Goal: Communication & Community: Answer question/provide support

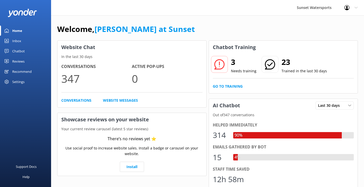
click at [18, 40] on div "Inbox" at bounding box center [16, 41] width 9 height 10
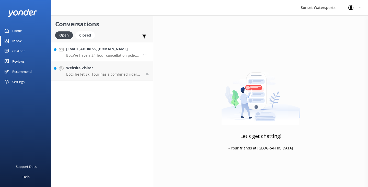
click at [96, 56] on p "Bot: We have a 24-hour cancellation policy. Trips canceled more than 24 hours i…" at bounding box center [102, 55] width 73 height 5
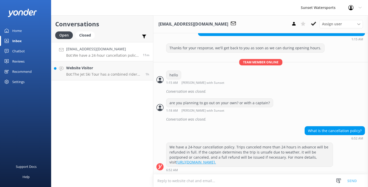
scroll to position [136, 0]
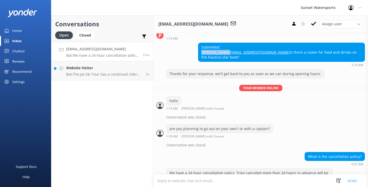
drag, startPoint x: 281, startPoint y: 51, endPoint x: 254, endPoint y: 51, distance: 27.6
click at [254, 51] on div "Submitted: [PERSON_NAME] [PERSON_NAME][EMAIL_ADDRESS][DOMAIN_NAME] Is there a c…" at bounding box center [281, 52] width 166 height 19
copy div "[PERSON_NAME]"
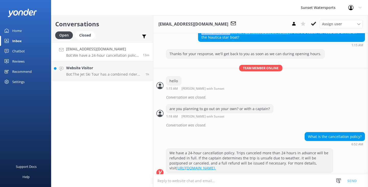
scroll to position [154, 0]
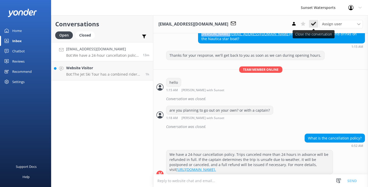
click at [314, 25] on use at bounding box center [313, 24] width 5 height 4
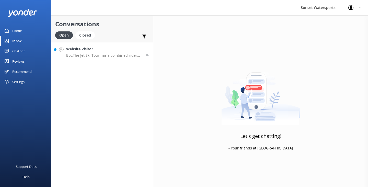
click at [117, 53] on p "Bot: The Jet Ski Tour has a combined rider weight limit of 500 lbs per jet ski.…" at bounding box center [103, 55] width 75 height 5
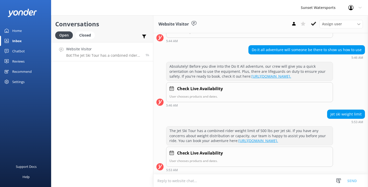
scroll to position [169, 0]
click at [311, 26] on icon at bounding box center [313, 23] width 5 height 5
